Goal: Complete application form

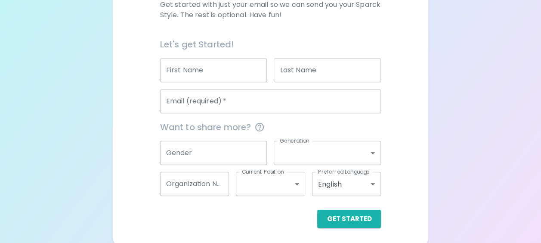
scroll to position [177, 0]
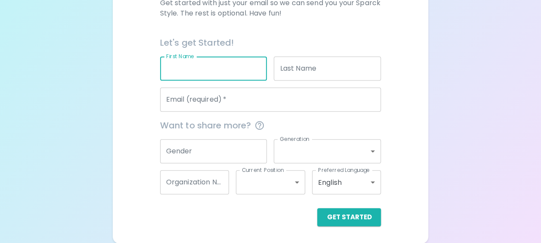
click at [198, 74] on input "First Name" at bounding box center [213, 68] width 107 height 24
type input "J"
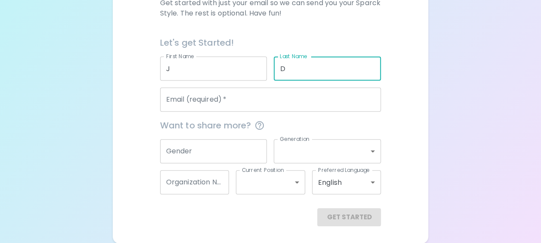
type input "D"
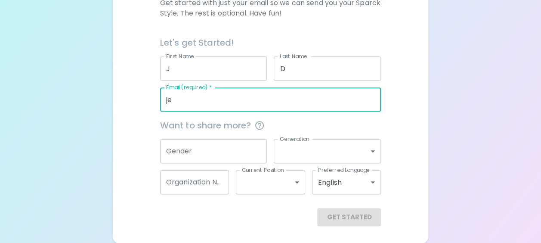
type input "[PERSON_NAME][EMAIL_ADDRESS][PERSON_NAME][DOMAIN_NAME]"
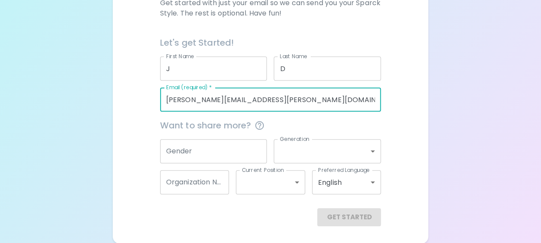
type input "Impact Assessment Agency of [GEOGRAPHIC_DATA] - [GEOGRAPHIC_DATA] and [GEOGRAPH…"
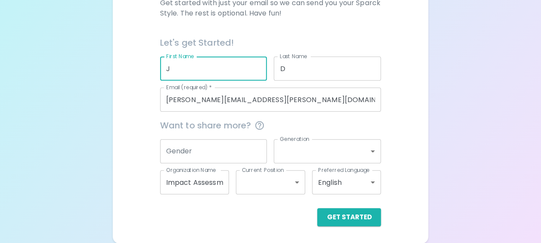
click at [179, 65] on input "J" at bounding box center [213, 68] width 107 height 24
type input "[PERSON_NAME]"
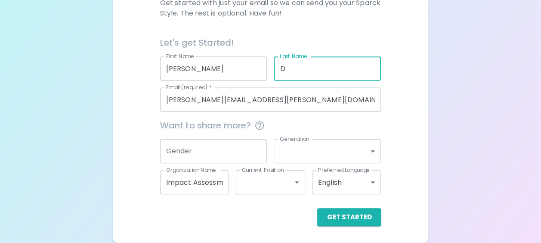
click at [297, 75] on input "D" at bounding box center [327, 68] width 107 height 24
type input "[PERSON_NAME]"
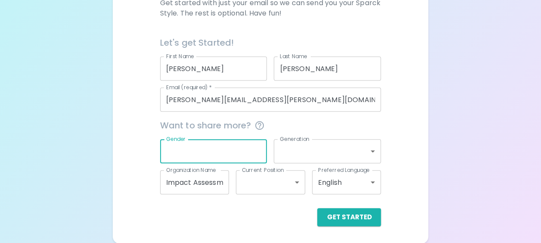
click at [210, 154] on input "Gender" at bounding box center [213, 151] width 107 height 24
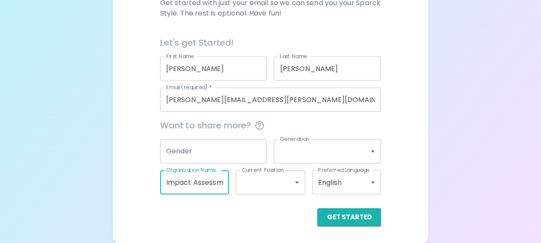
click at [217, 185] on input "Impact Assessment Agency of [GEOGRAPHIC_DATA] - [GEOGRAPHIC_DATA] and [GEOGRAPH…" at bounding box center [194, 182] width 69 height 24
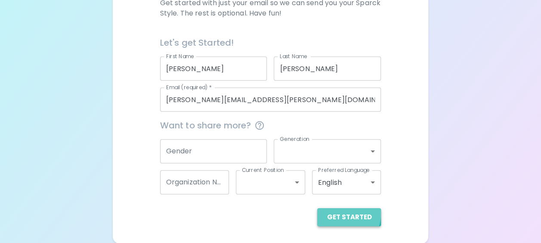
click at [346, 213] on button "Get Started" at bounding box center [349, 217] width 64 height 18
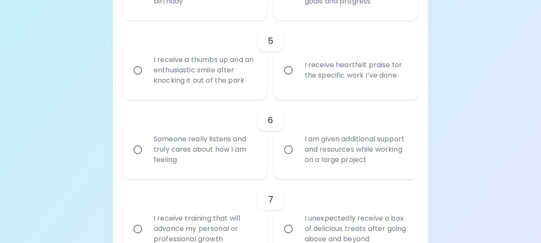
scroll to position [514, 0]
click at [286, 69] on input "I receive heartfelt praise for the specific work I’ve done" at bounding box center [288, 69] width 18 height 18
radio input "true"
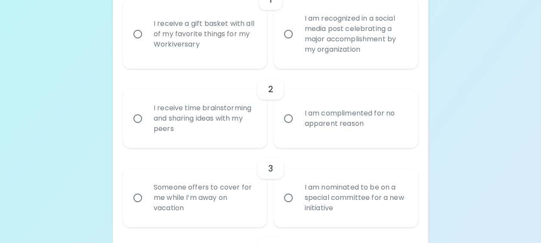
scroll to position [223, 0]
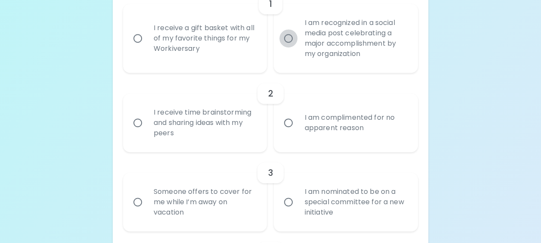
click at [288, 38] on input "I am recognized in a social media post celebrating a major accomplishment by my…" at bounding box center [288, 38] width 18 height 18
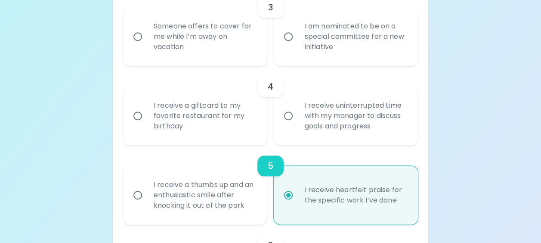
scroll to position [388, 0]
radio input "true"
click at [290, 37] on input "I am nominated to be on a special committee for a new initiative" at bounding box center [288, 37] width 18 height 18
radio input "false"
radio input "true"
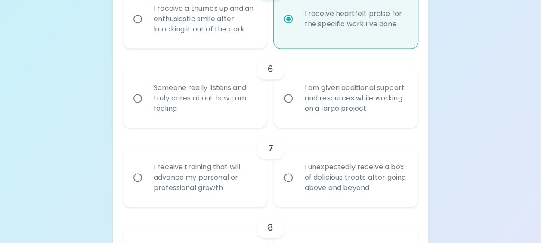
scroll to position [565, 0]
radio input "false"
click at [139, 17] on input "I receive a thumbs up and an enthusiastic smile after knocking it out of the pa…" at bounding box center [138, 18] width 18 height 18
radio input "false"
radio input "true"
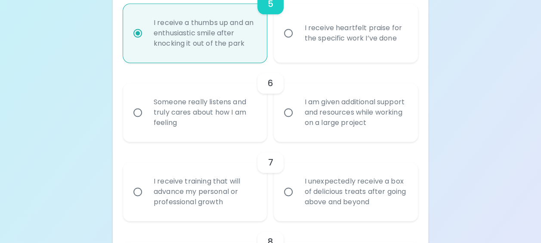
scroll to position [553, 0]
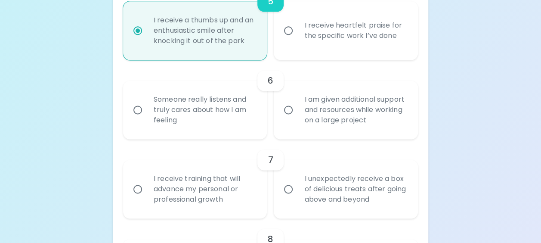
radio input "true"
click at [287, 31] on input "I receive heartfelt praise for the specific work I’ve done" at bounding box center [288, 31] width 18 height 18
radio input "false"
radio input "true"
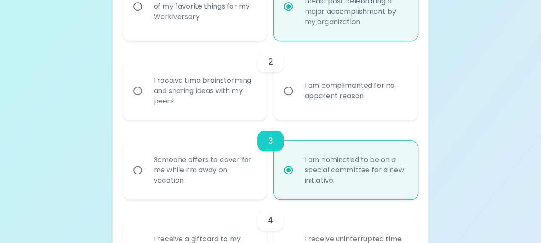
scroll to position [255, 0]
radio input "true"
click at [164, 89] on div "I receive time brainstorming and sharing ideas with my peers" at bounding box center [205, 91] width 116 height 52
click at [147, 89] on input "I receive time brainstorming and sharing ideas with my peers" at bounding box center [138, 90] width 18 height 18
radio input "false"
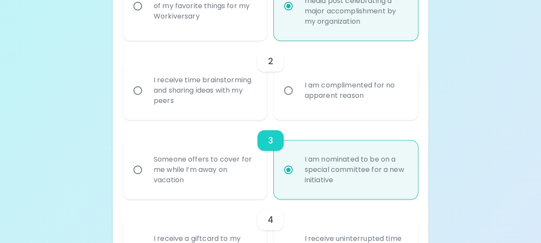
radio input "false"
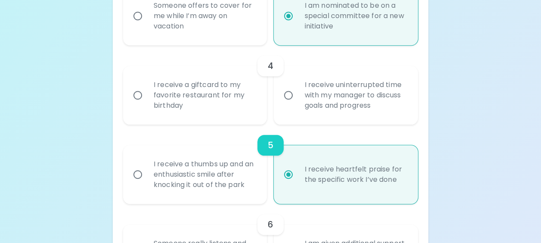
scroll to position [425, 0]
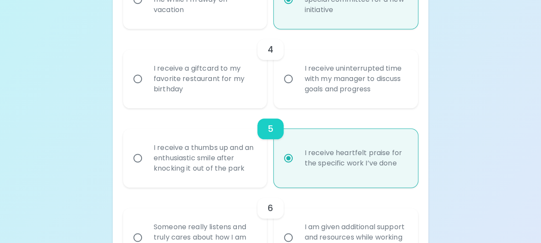
radio input "true"
click at [304, 78] on div "I receive uninterrupted time with my manager to discuss goals and progress" at bounding box center [355, 79] width 116 height 52
click at [297, 78] on input "I receive uninterrupted time with my manager to discuss goals and progress" at bounding box center [288, 79] width 18 height 18
radio input "false"
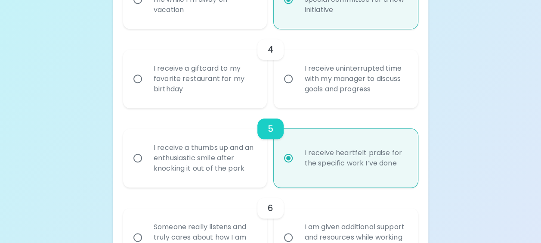
radio input "false"
radio input "true"
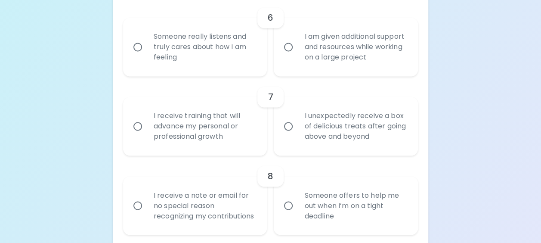
scroll to position [617, 0]
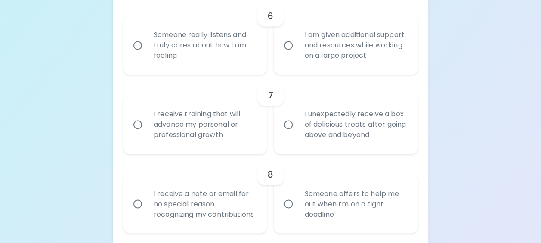
radio input "true"
click at [243, 47] on div "Someone really listens and truly cares about how I am feeling" at bounding box center [205, 45] width 116 height 52
click at [147, 47] on input "Someone really listens and truly cares about how I am feeling" at bounding box center [138, 45] width 18 height 18
radio input "false"
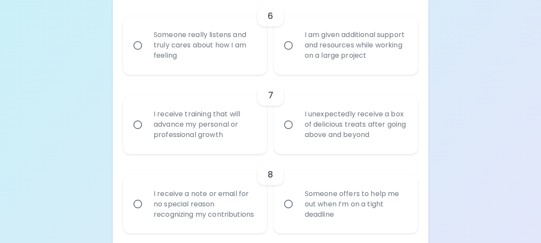
radio input "false"
radio input "true"
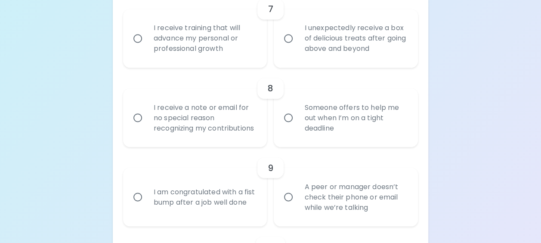
scroll to position [705, 0]
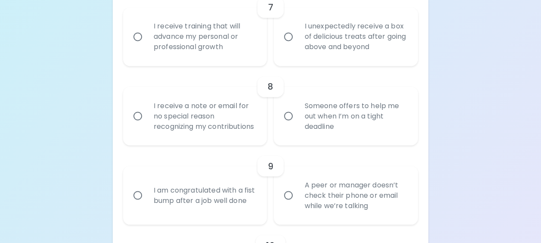
radio input "true"
click at [243, 47] on div "I receive training that will advance my personal or professional growth" at bounding box center [205, 37] width 116 height 52
click at [147, 46] on input "I receive training that will advance my personal or professional growth" at bounding box center [138, 37] width 18 height 18
radio input "false"
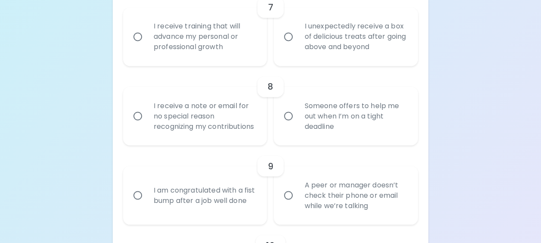
radio input "false"
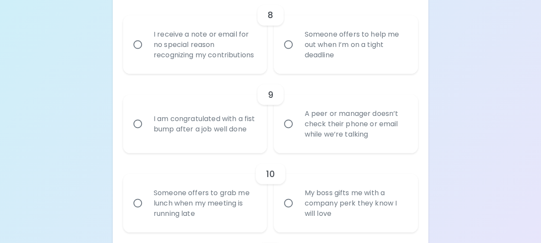
scroll to position [777, 0]
radio input "true"
click at [288, 49] on input "Someone offers to help me out when I’m on a tight deadline" at bounding box center [288, 44] width 18 height 18
radio input "false"
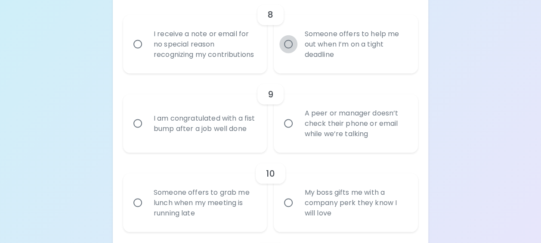
radio input "false"
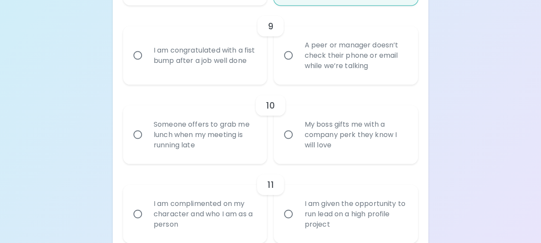
scroll to position [846, 0]
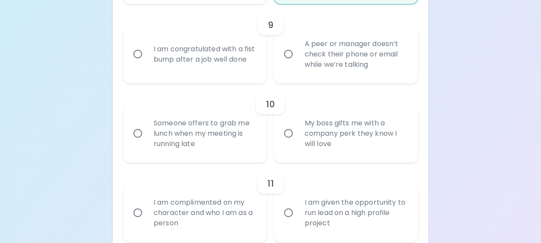
radio input "true"
click at [231, 69] on div "I am congratulated with a fist bump after a job well done" at bounding box center [205, 54] width 116 height 41
click at [147, 63] on input "I am congratulated with a fist bump after a job well done" at bounding box center [138, 54] width 18 height 18
radio input "false"
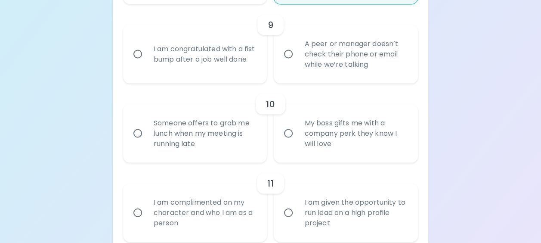
radio input "false"
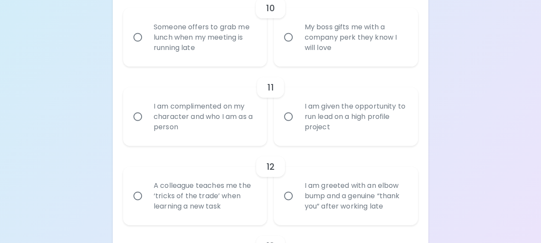
scroll to position [942, 0]
radio input "true"
click at [314, 52] on div "My boss gifts me with a company perk they know I will love" at bounding box center [355, 37] width 116 height 52
click at [297, 46] on input "My boss gifts me with a company perk they know I will love" at bounding box center [288, 37] width 18 height 18
radio input "false"
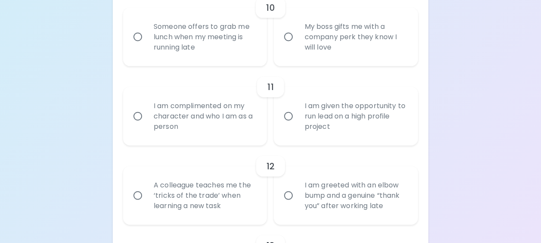
radio input "false"
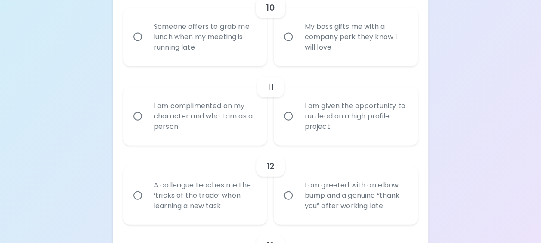
radio input "false"
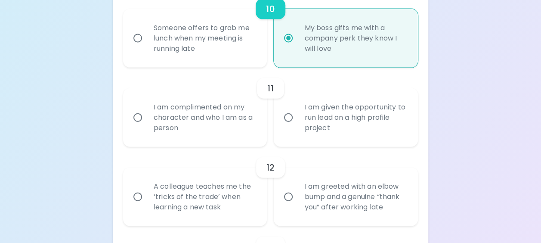
scroll to position [941, 0]
radio input "true"
click at [222, 45] on div "Someone offers to grab me lunch when my meeting is running late" at bounding box center [205, 38] width 116 height 52
click at [147, 45] on input "Someone offers to grab me lunch when my meeting is running late" at bounding box center [138, 38] width 18 height 18
radio input "false"
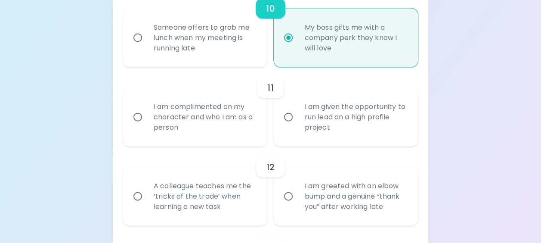
radio input "false"
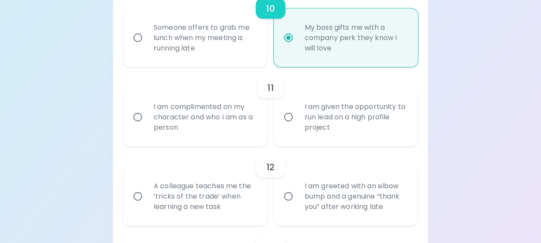
radio input "false"
radio input "true"
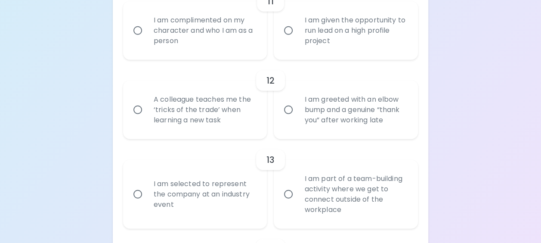
scroll to position [1028, 0]
radio input "true"
click at [303, 49] on div "I am given the opportunity to run lead on a high profile project" at bounding box center [355, 30] width 116 height 52
click at [297, 39] on input "I am given the opportunity to run lead on a high profile project" at bounding box center [288, 30] width 18 height 18
radio input "false"
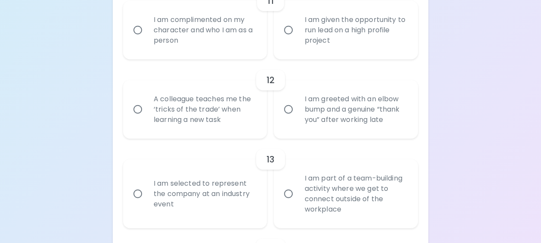
radio input "false"
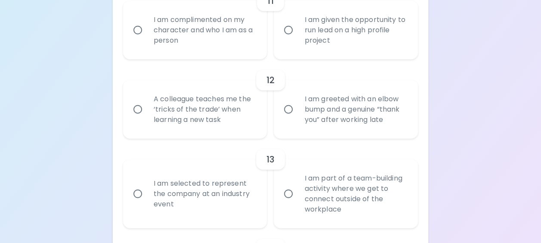
radio input "false"
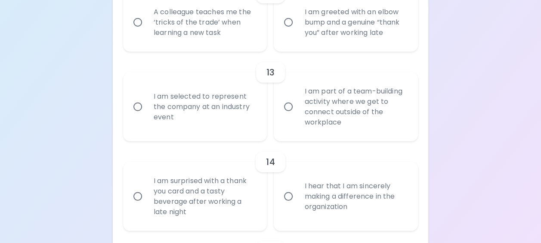
scroll to position [1115, 0]
radio input "true"
click at [303, 48] on div "I am greeted with an elbow bump and a genuine “thank you” after working late" at bounding box center [355, 22] width 116 height 52
click at [297, 31] on input "I am greeted with an elbow bump and a genuine “thank you” after working late" at bounding box center [288, 22] width 18 height 18
radio input "false"
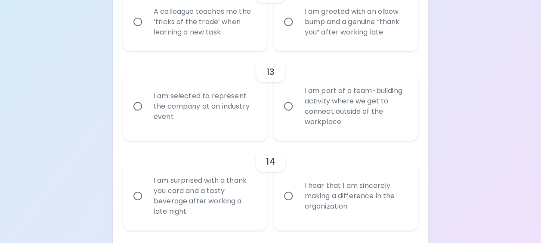
radio input "false"
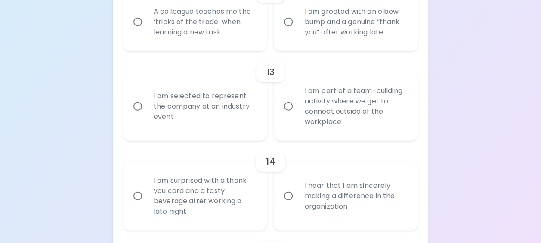
radio input "false"
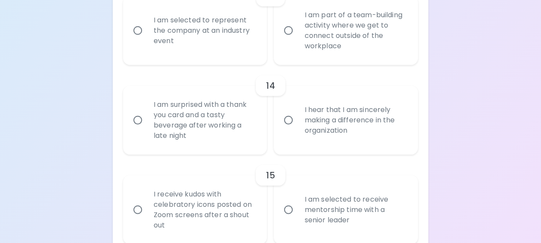
scroll to position [1190, 0]
radio input "true"
click at [241, 55] on div "I am selected to represent the company at an industry event" at bounding box center [205, 32] width 116 height 52
click at [147, 40] on input "I am selected to represent the company at an industry event" at bounding box center [138, 31] width 18 height 18
radio input "false"
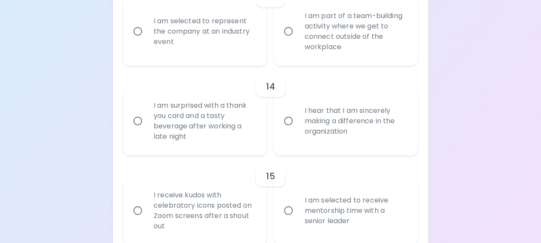
radio input "false"
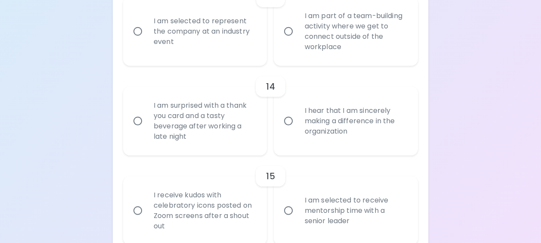
radio input "false"
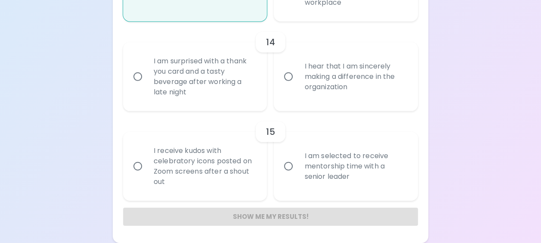
scroll to position [1245, 0]
radio input "true"
click at [322, 91] on div "I hear that I am sincerely making a difference in the organization" at bounding box center [355, 77] width 116 height 52
click at [297, 86] on input "I hear that I am sincerely making a difference in the organization" at bounding box center [288, 77] width 18 height 18
radio input "false"
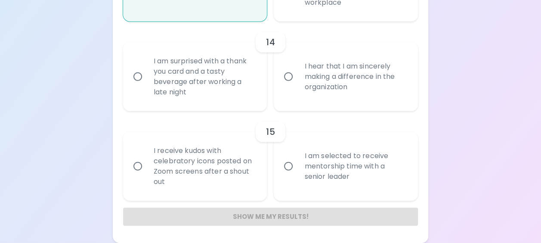
radio input "false"
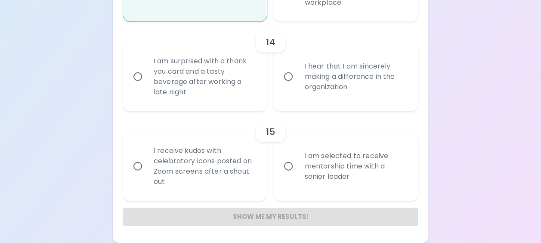
radio input "false"
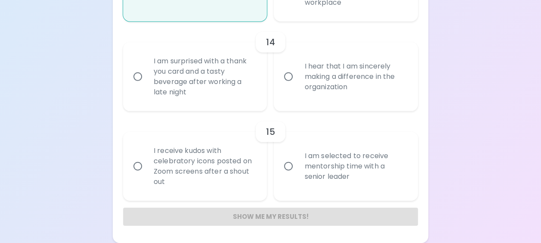
radio input "false"
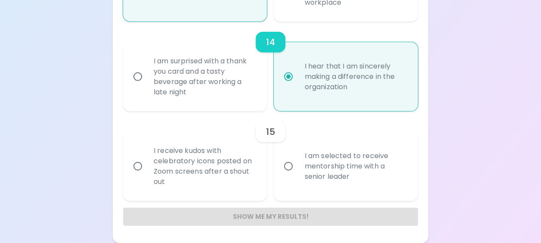
radio input "true"
click at [288, 176] on label "I am selected to receive mentorship time with a senior leader" at bounding box center [341, 166] width 144 height 69
click at [288, 175] on input "I am selected to receive mentorship time with a senior leader" at bounding box center [288, 166] width 18 height 18
radio input "false"
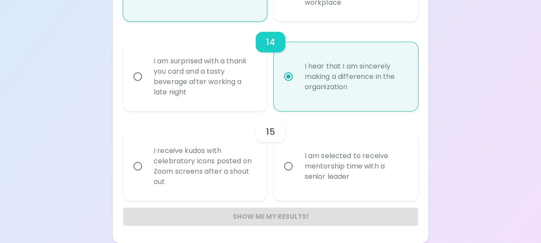
radio input "false"
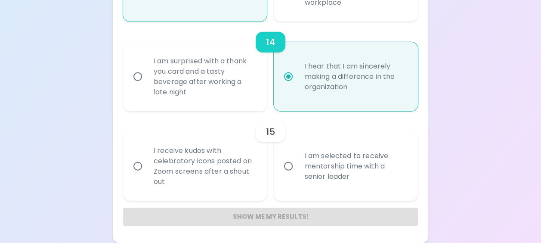
radio input "false"
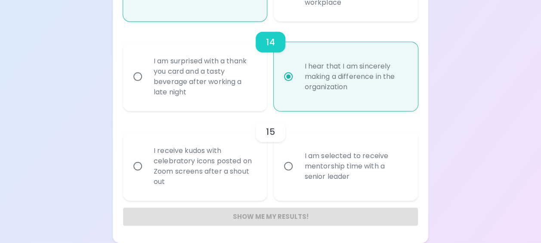
radio input "false"
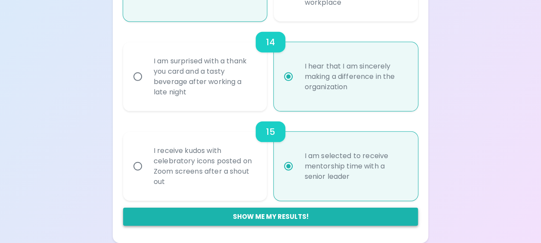
radio input "true"
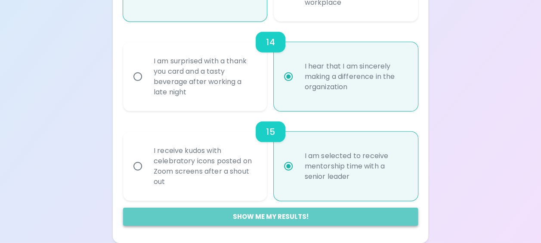
click at [259, 218] on button "Show me my results!" at bounding box center [270, 216] width 295 height 18
radio input "false"
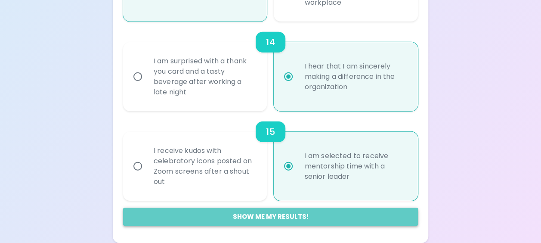
radio input "false"
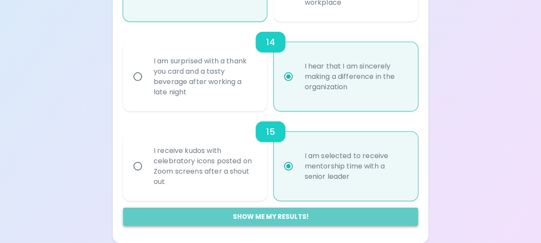
radio input "false"
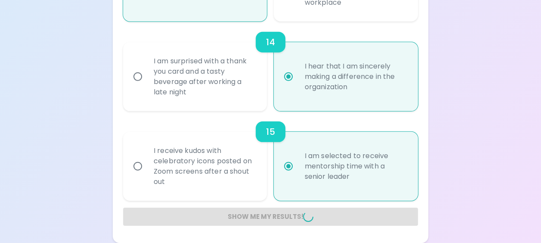
radio input "false"
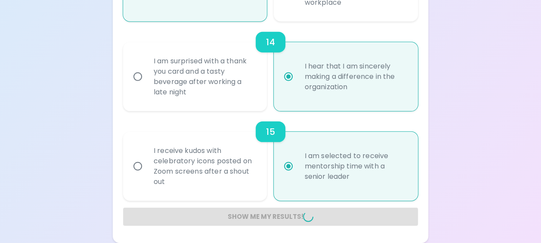
radio input "false"
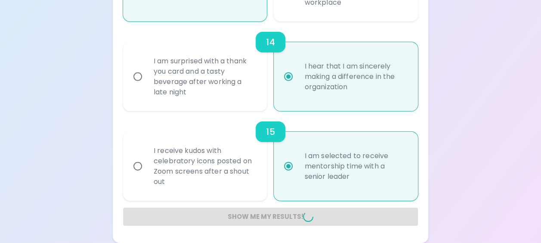
radio input "false"
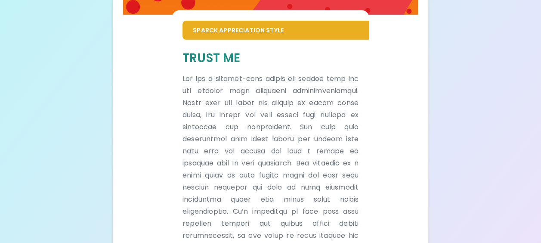
scroll to position [179, 0]
